Goal: Task Accomplishment & Management: Use online tool/utility

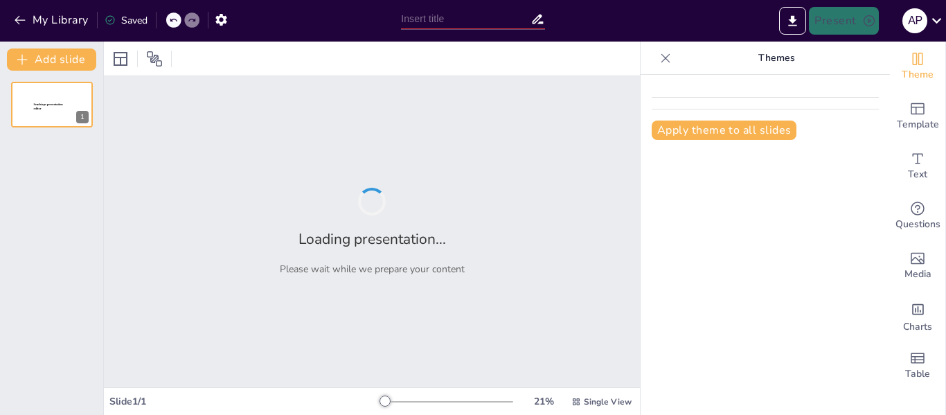
type input "Energías Renovables Urbanas: Estrategias para Ciudades Sostenibles"
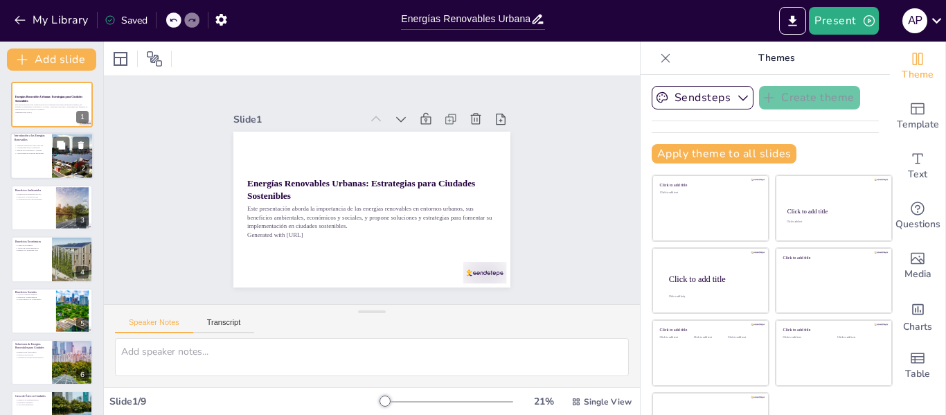
click at [50, 159] on div at bounding box center [51, 156] width 83 height 47
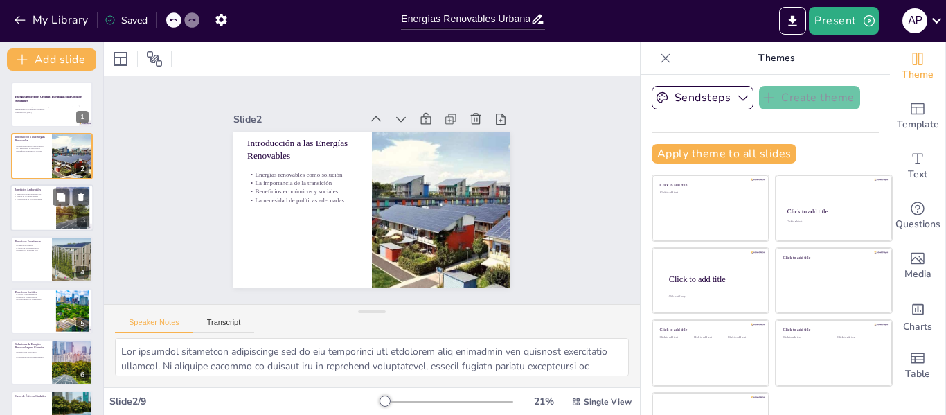
click at [31, 203] on div at bounding box center [51, 207] width 83 height 47
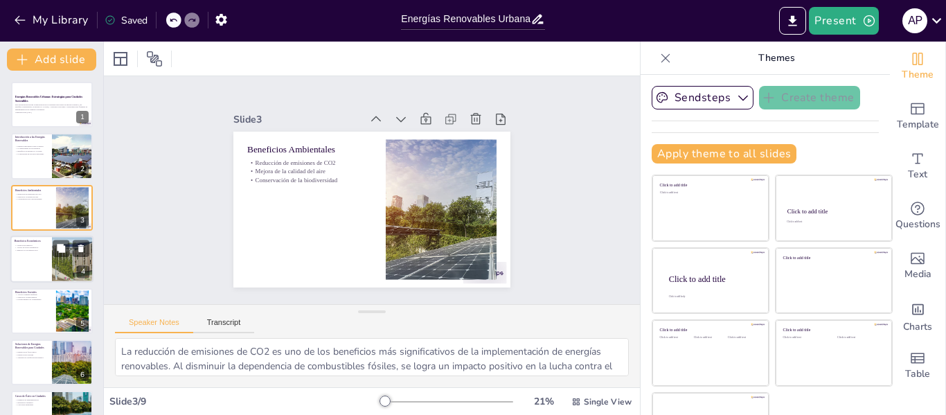
click at [21, 249] on p "Impulso a la economía local" at bounding box center [31, 250] width 33 height 3
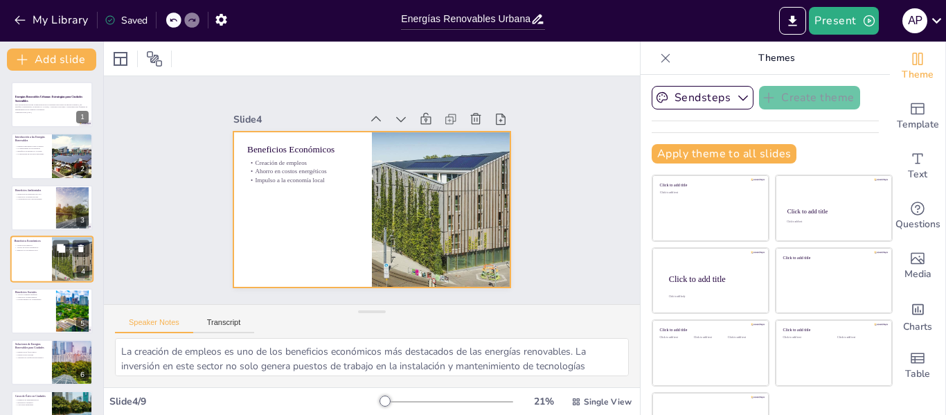
scroll to position [17, 0]
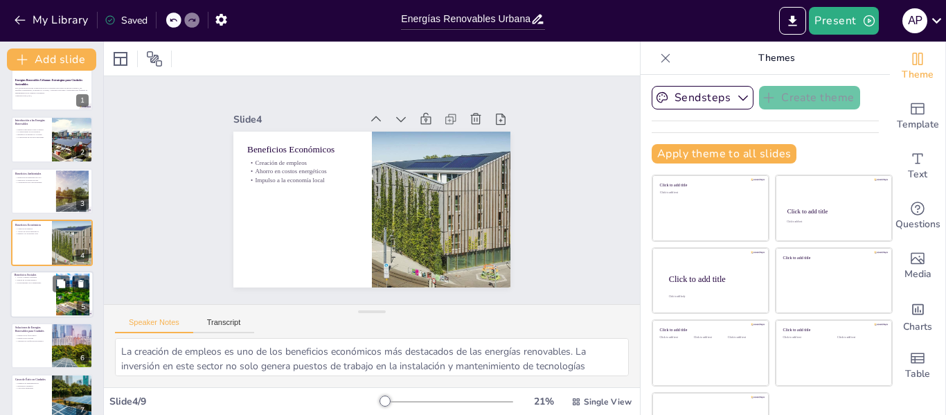
click at [19, 294] on div at bounding box center [51, 294] width 83 height 47
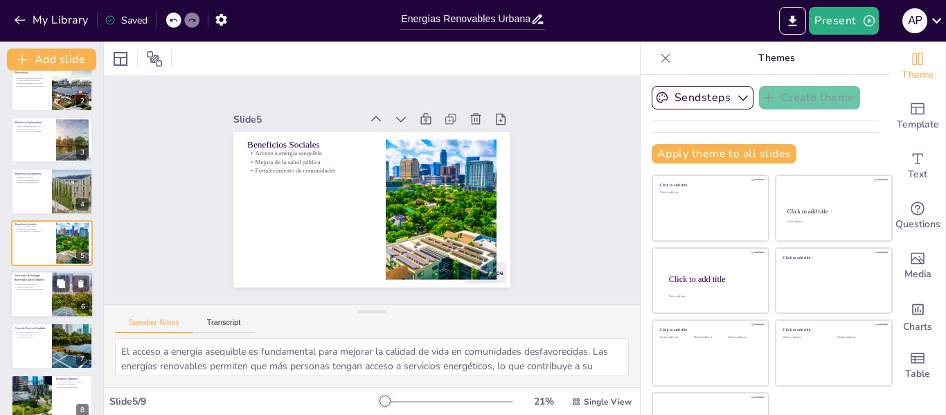
scroll to position [136, 0]
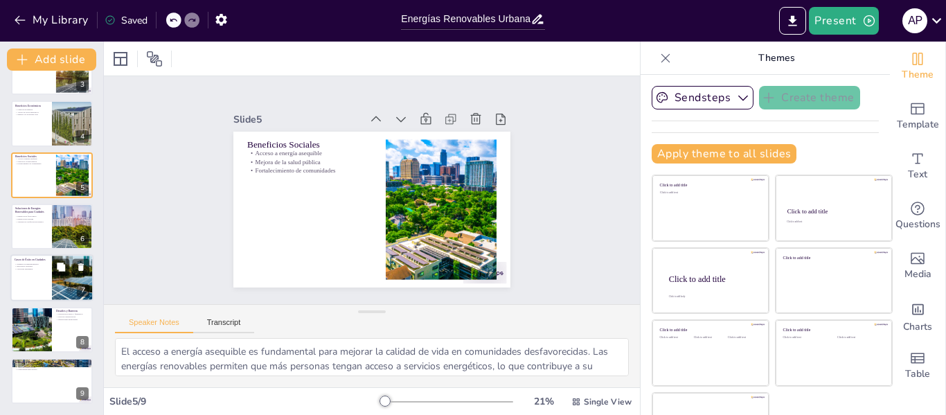
click at [41, 274] on div at bounding box center [51, 278] width 83 height 47
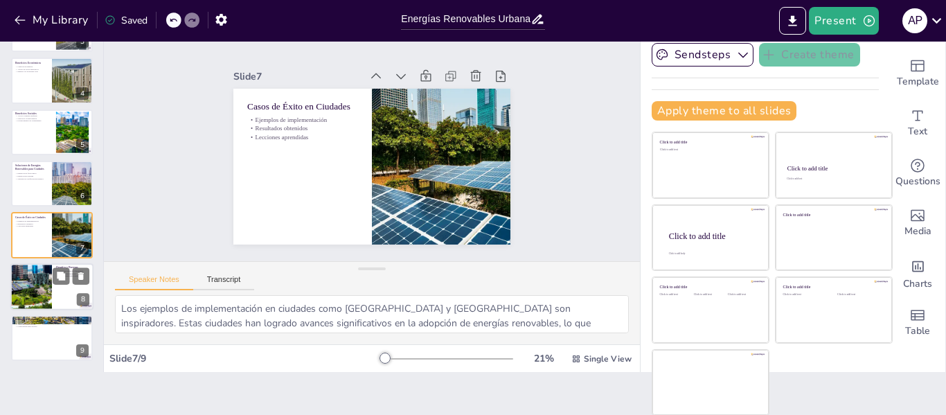
scroll to position [44, 0]
click at [30, 289] on div at bounding box center [31, 285] width 82 height 47
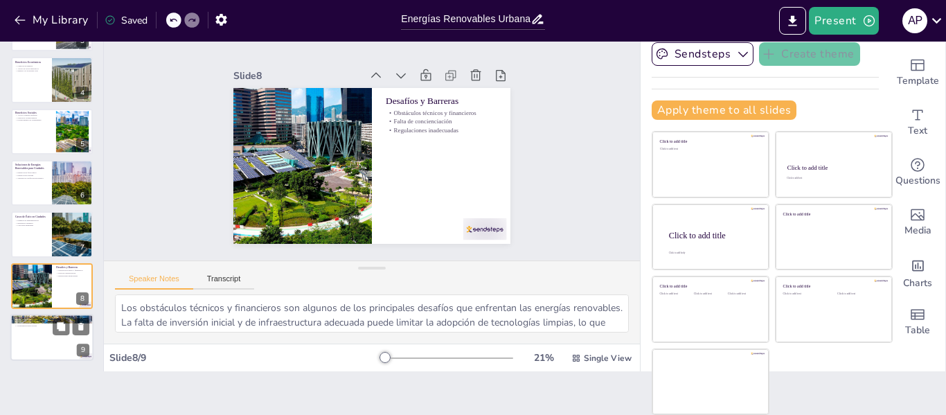
click at [28, 317] on p "Llamado a la Acción" at bounding box center [52, 318] width 75 height 4
type textarea "Involucrar a la comunidad es esencial para el éxito de las iniciativas de energ…"
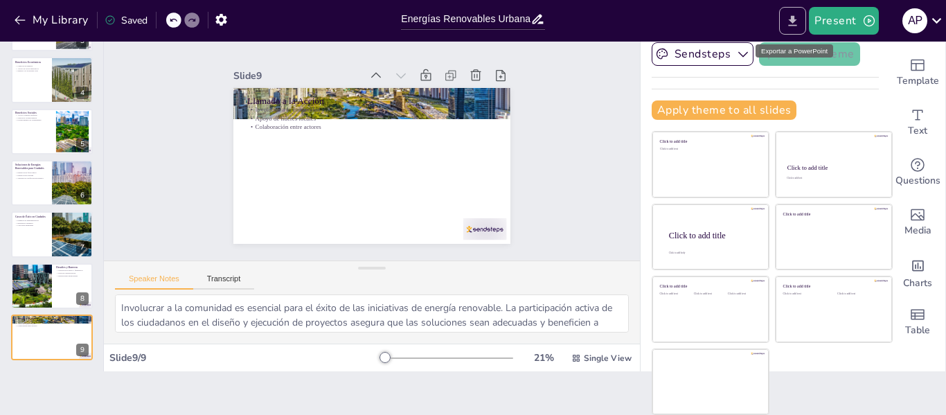
click at [796, 19] on icon "Export to PowerPoint" at bounding box center [793, 20] width 8 height 10
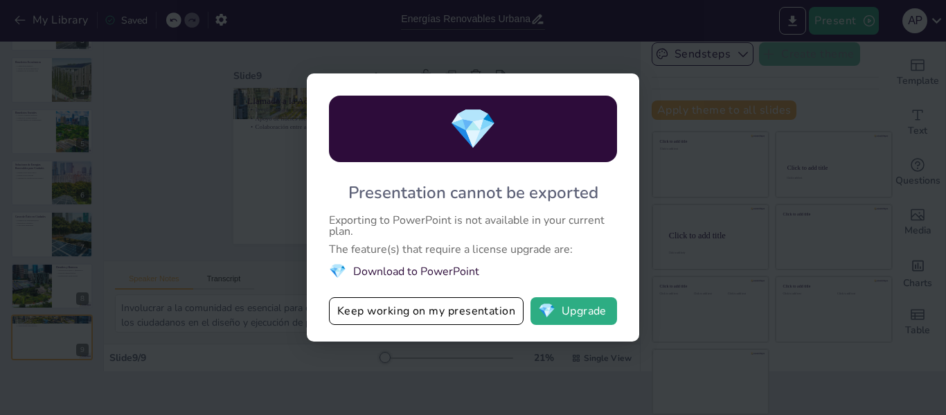
drag, startPoint x: 422, startPoint y: 273, endPoint x: 503, endPoint y: 273, distance: 81.7
click at [503, 273] on li "💎 Download to PowerPoint" at bounding box center [473, 271] width 288 height 19
click at [575, 276] on li "💎 Download to PowerPoint" at bounding box center [473, 271] width 288 height 19
click at [458, 309] on button "Keep working on my presentation" at bounding box center [426, 311] width 195 height 28
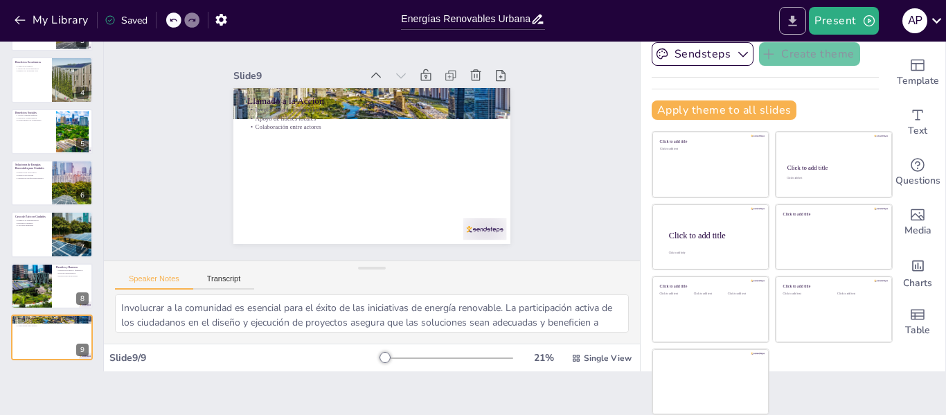
click at [799, 20] on icon "Export to PowerPoint" at bounding box center [792, 21] width 15 height 15
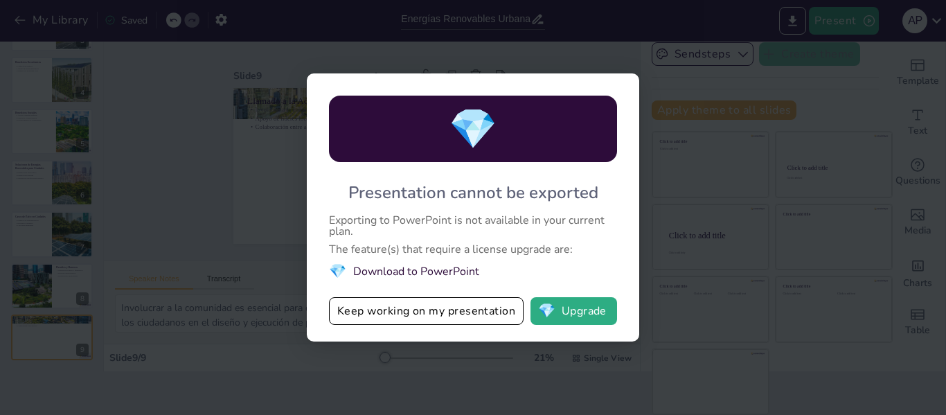
drag, startPoint x: 362, startPoint y: 221, endPoint x: 456, endPoint y: 221, distance: 94.2
click at [454, 221] on div "Exporting to PowerPoint is not available in your current plan." at bounding box center [473, 226] width 288 height 22
drag, startPoint x: 477, startPoint y: 248, endPoint x: 573, endPoint y: 252, distance: 95.7
click at [566, 251] on div "The feature(s) that require a license upgrade are:" at bounding box center [473, 249] width 288 height 11
click at [590, 319] on button "💎 Upgrade" at bounding box center [574, 311] width 87 height 28
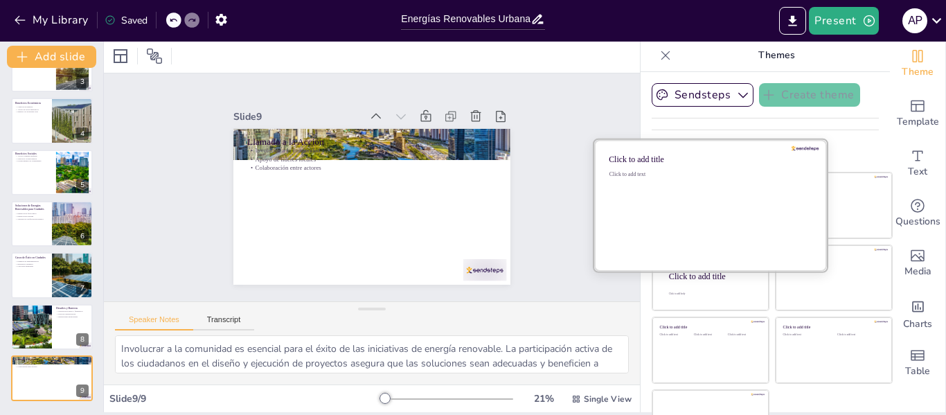
scroll to position [0, 0]
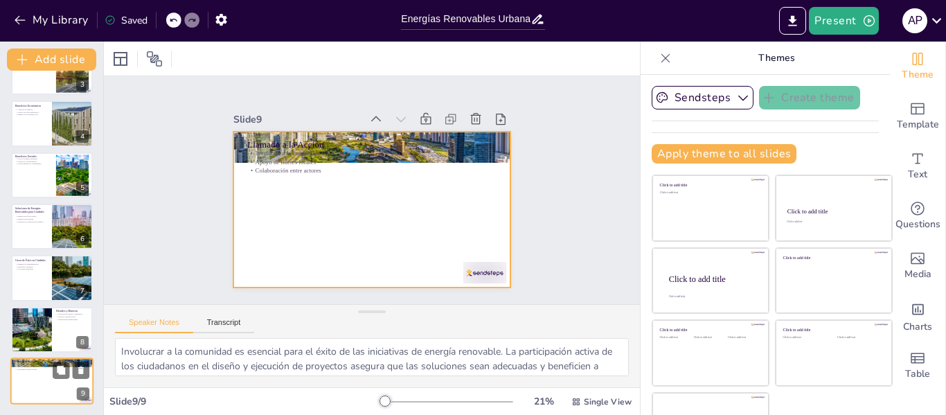
click at [35, 377] on div at bounding box center [51, 380] width 83 height 47
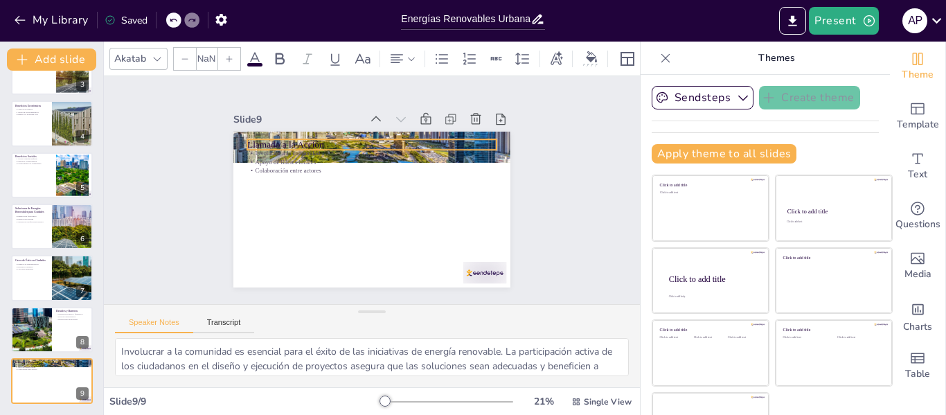
type input "48"
click at [357, 139] on p "Llamado a la Acción" at bounding box center [385, 146] width 241 height 89
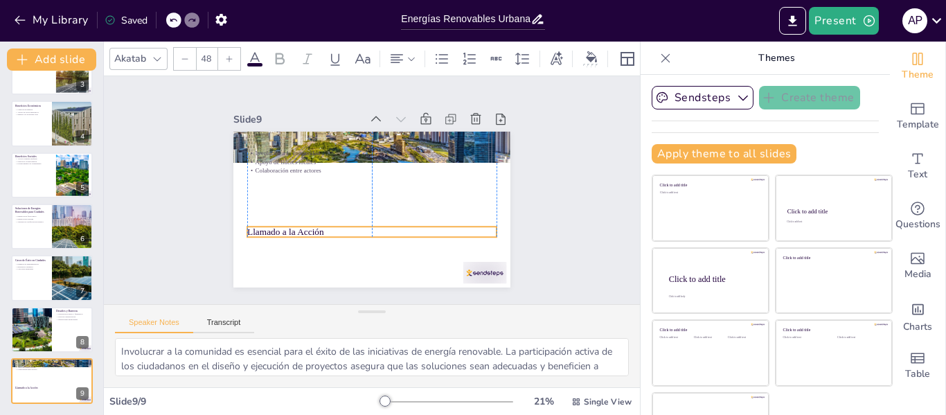
drag, startPoint x: 413, startPoint y: 139, endPoint x: 410, endPoint y: 240, distance: 101.2
click at [410, 240] on p "Llamado a la Acción" at bounding box center [358, 229] width 241 height 89
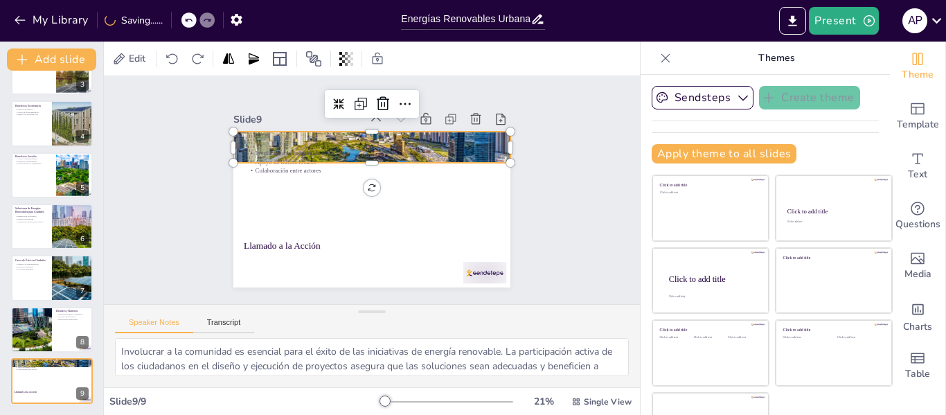
click at [395, 134] on div at bounding box center [389, 150] width 316 height 253
click at [850, 27] on button "Present" at bounding box center [843, 21] width 69 height 28
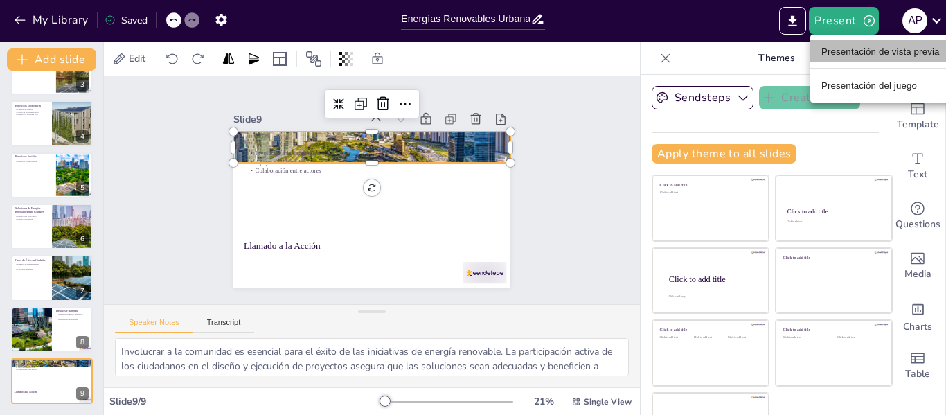
click at [923, 54] on font "Presentación de vista previa" at bounding box center [880, 51] width 118 height 10
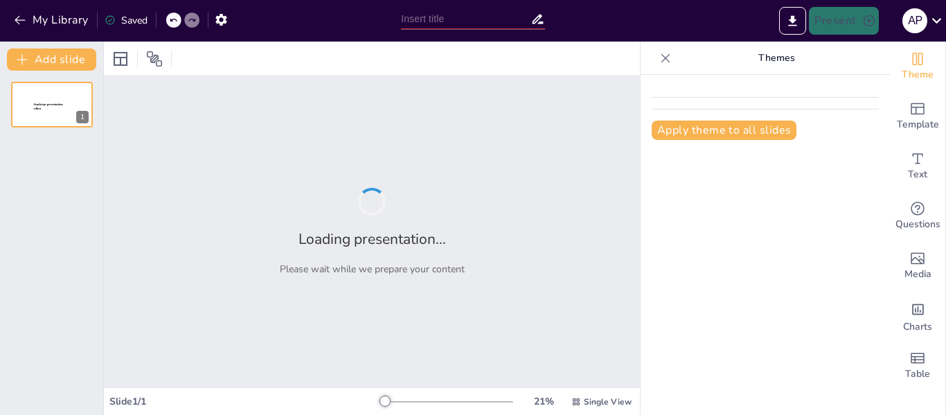
type input "Energías Renovables Urbanas: Estrategias para Ciudades Sostenibles"
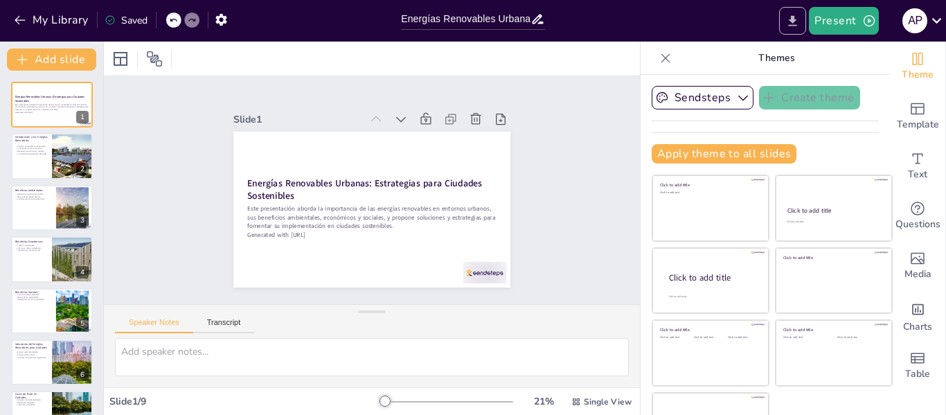
click at [787, 24] on icon "Export to PowerPoint" at bounding box center [792, 21] width 15 height 15
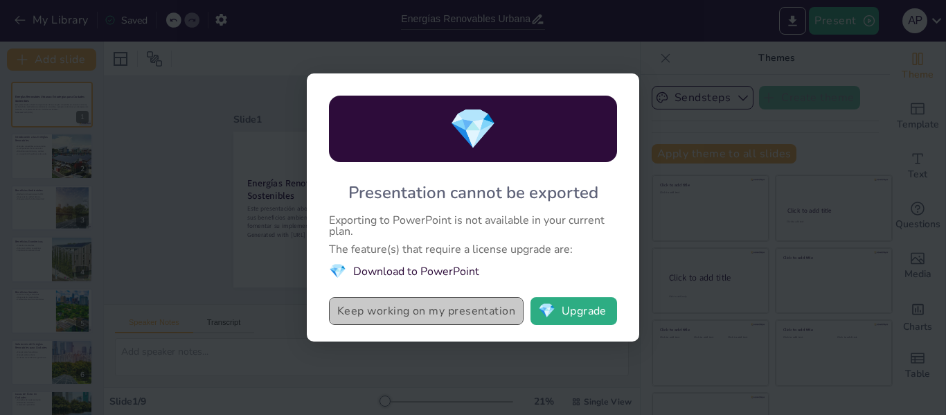
click at [380, 311] on button "Keep working on my presentation" at bounding box center [426, 311] width 195 height 28
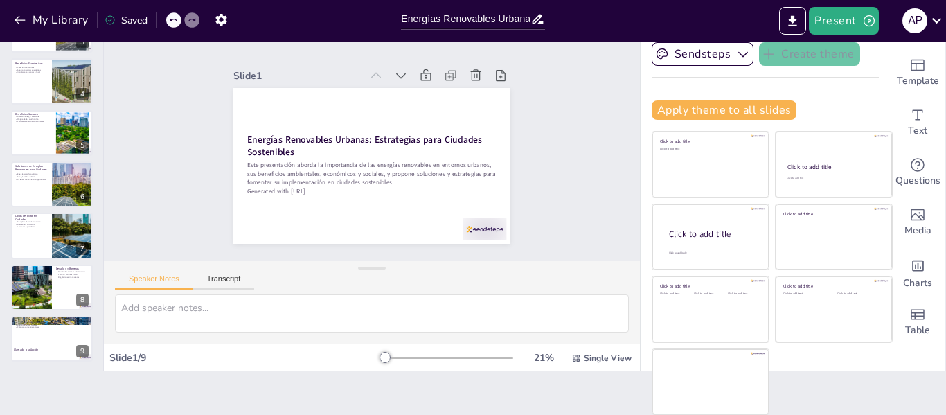
scroll to position [136, 0]
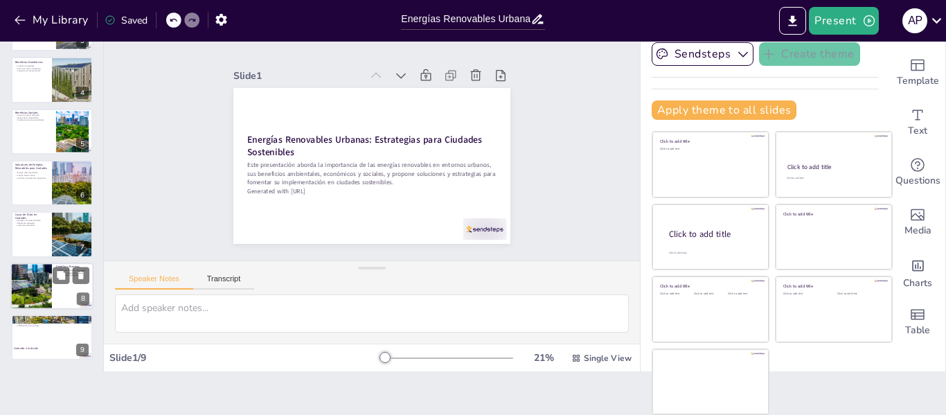
click at [59, 302] on div at bounding box center [51, 285] width 83 height 47
type textarea "Los obstáculos técnicos y financieros son algunos de los principales desafíos q…"
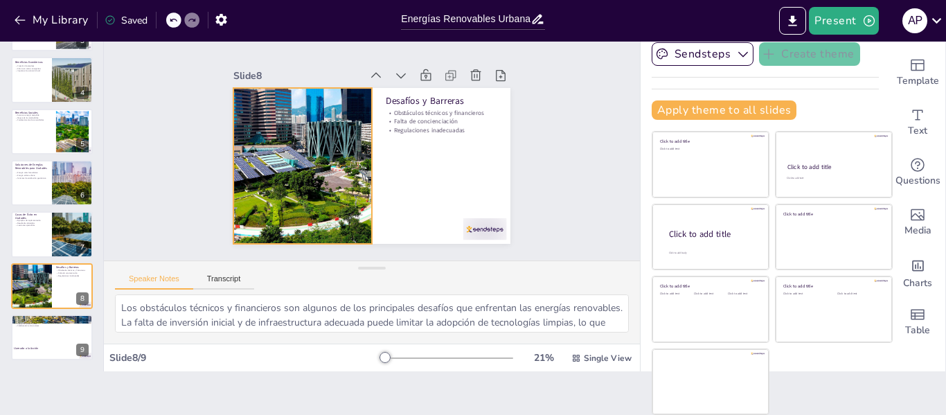
click at [276, 168] on div at bounding box center [338, 82] width 210 height 301
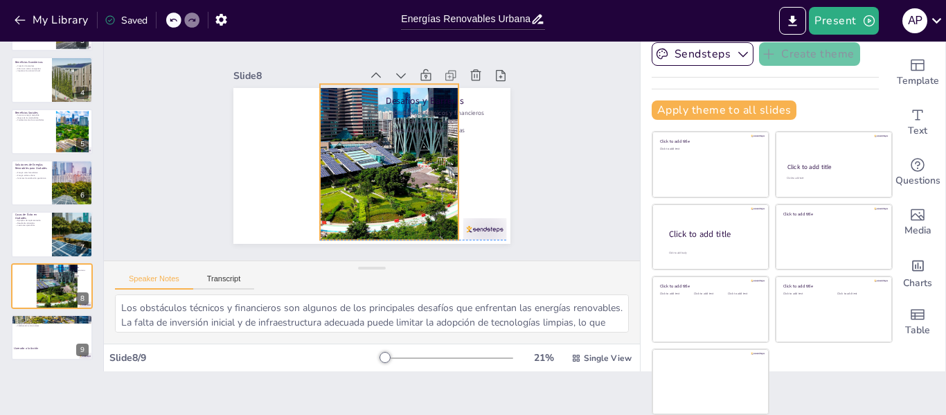
drag, startPoint x: 287, startPoint y: 143, endPoint x: 375, endPoint y: 147, distance: 88.0
click at [374, 144] on div at bounding box center [384, 166] width 310 height 233
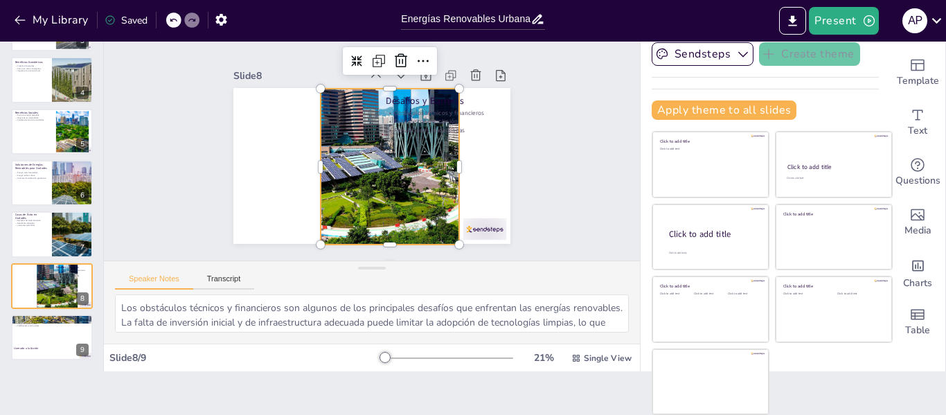
click at [360, 116] on div at bounding box center [365, 173] width 287 height 314
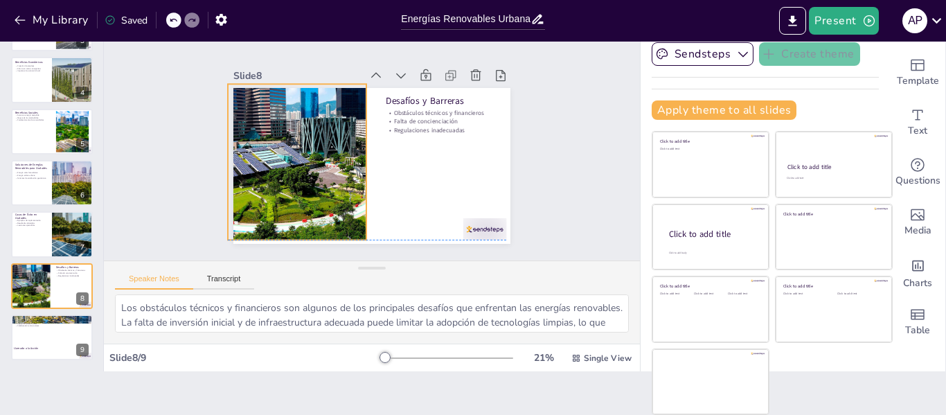
drag, startPoint x: 359, startPoint y: 171, endPoint x: 265, endPoint y: 168, distance: 94.3
click at [303, 168] on div at bounding box center [395, 218] width 184 height 289
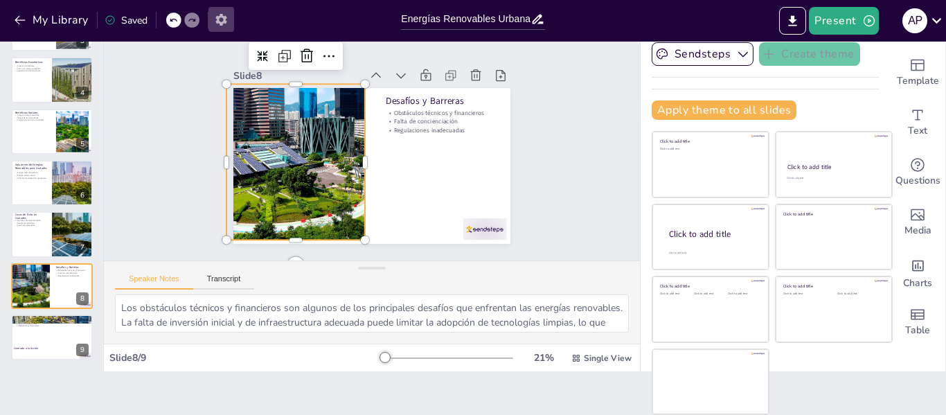
click at [219, 21] on icon "button" at bounding box center [220, 20] width 11 height 12
